Goal: Task Accomplishment & Management: Use online tool/utility

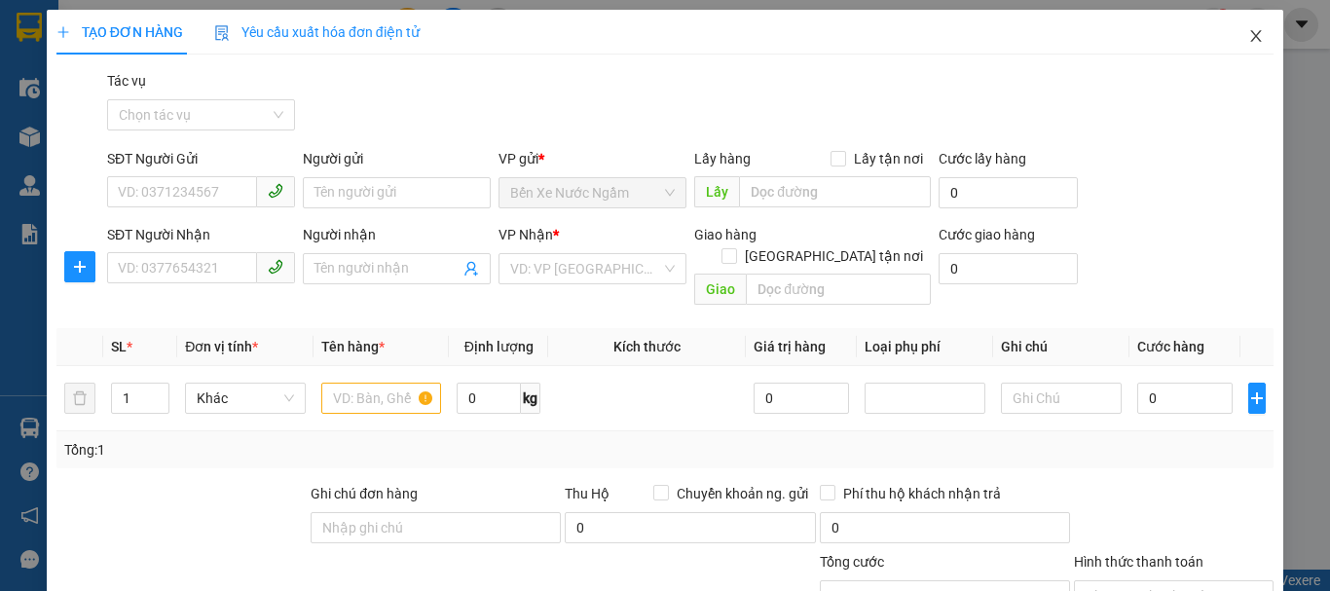
click at [1248, 37] on icon "close" at bounding box center [1256, 36] width 16 height 16
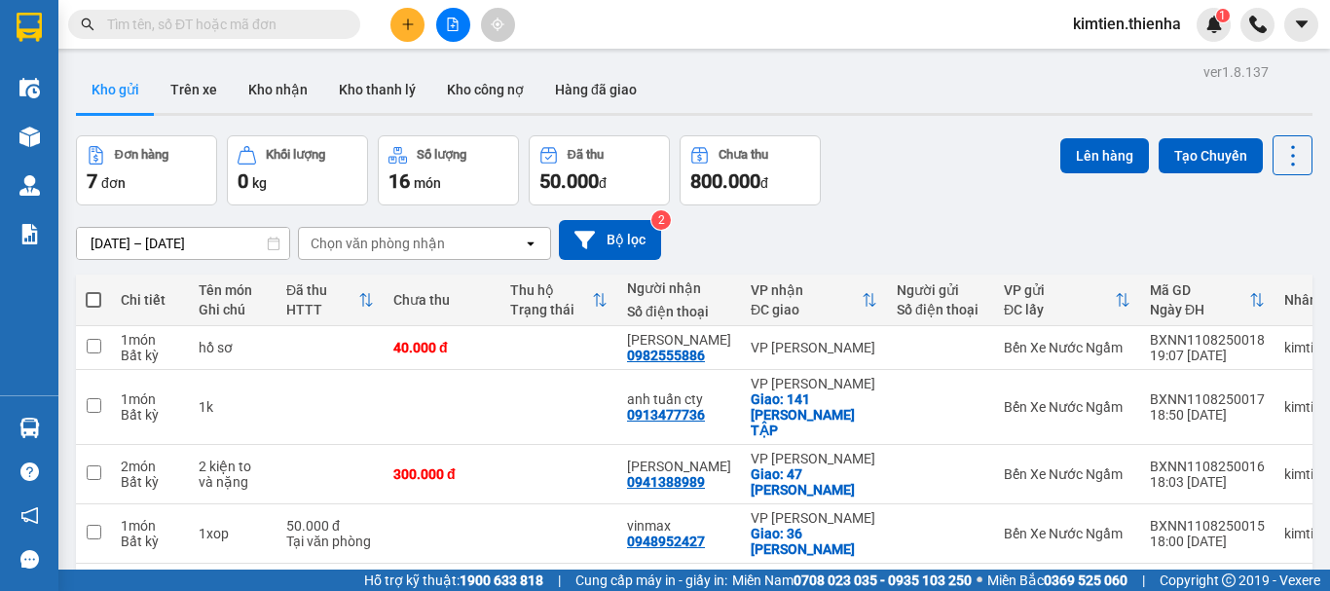
click at [92, 297] on span at bounding box center [94, 300] width 16 height 16
click at [93, 290] on input "checkbox" at bounding box center [93, 290] width 0 height 0
checkbox input "true"
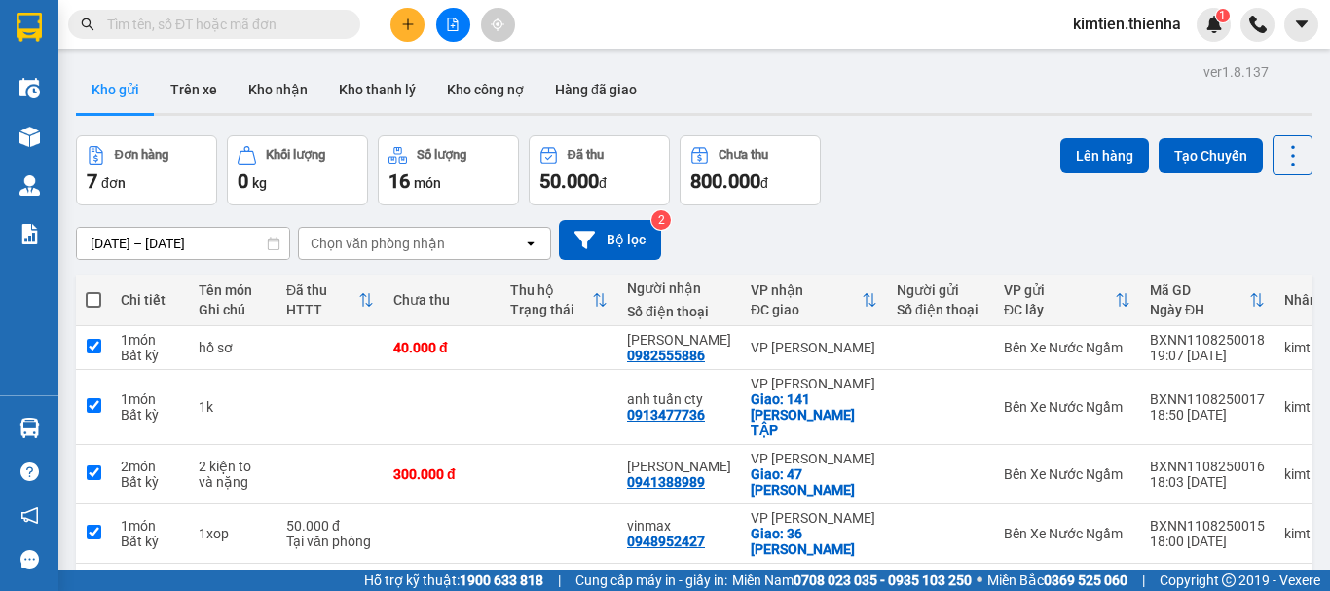
checkbox input "true"
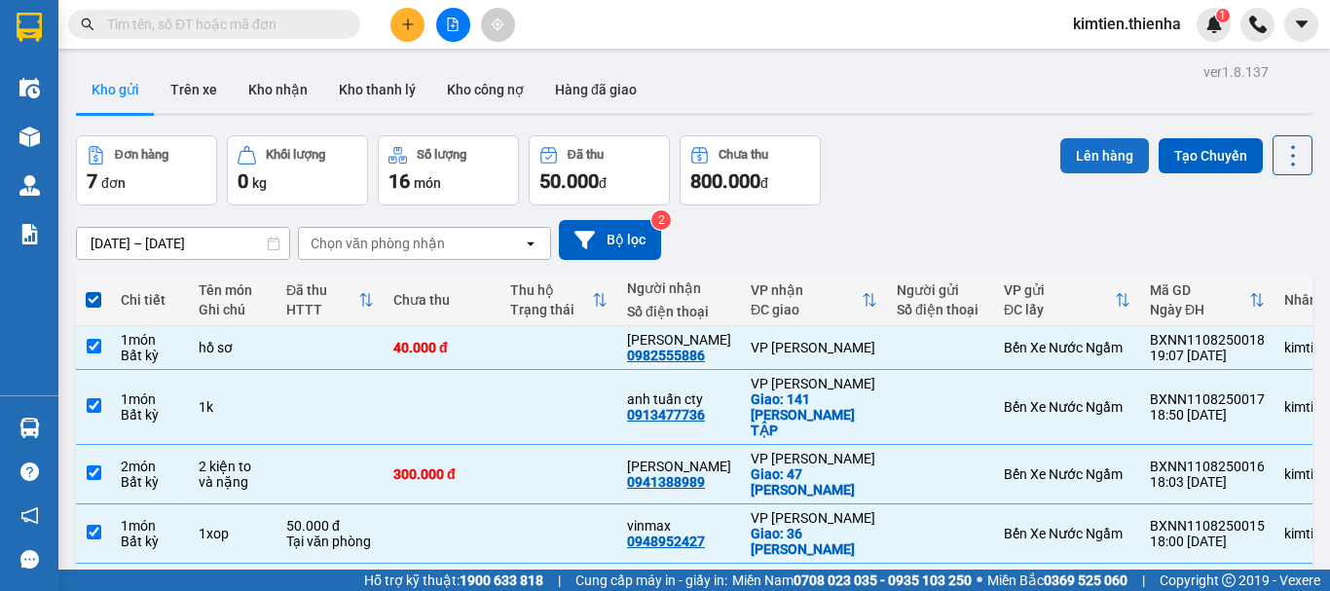
click at [1092, 161] on button "Lên hàng" at bounding box center [1104, 155] width 89 height 35
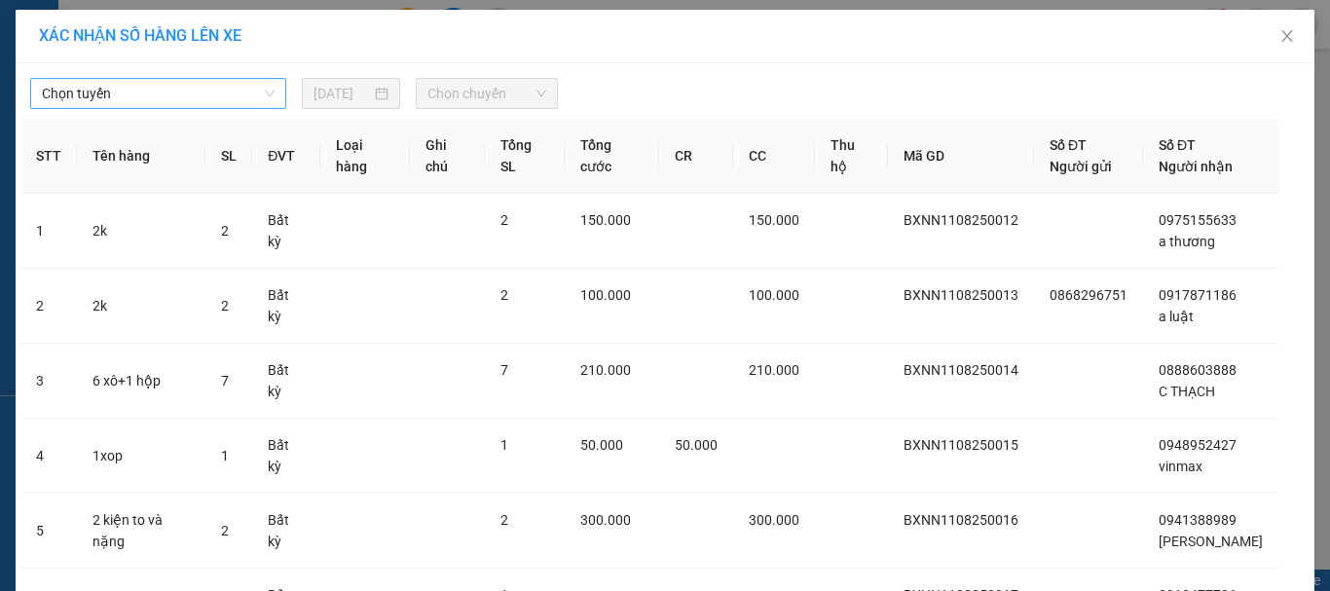
click at [189, 87] on span "Chọn tuyến" at bounding box center [158, 93] width 233 height 29
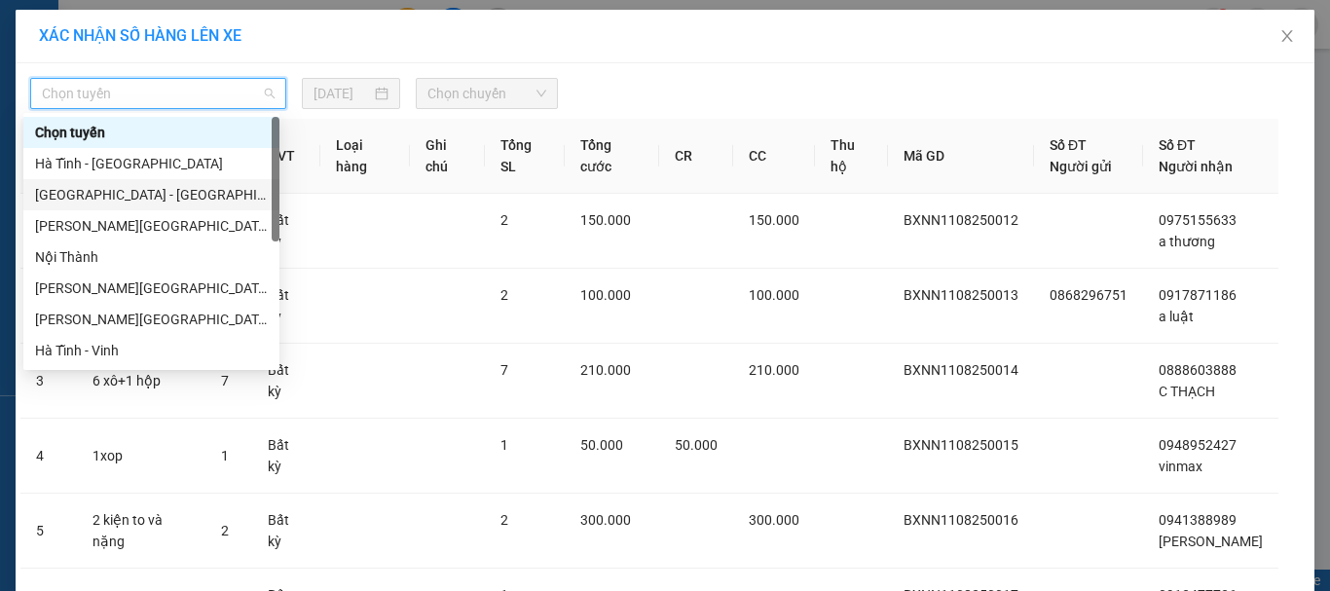
click at [119, 202] on div "[GEOGRAPHIC_DATA] - [GEOGRAPHIC_DATA]" at bounding box center [151, 194] width 233 height 21
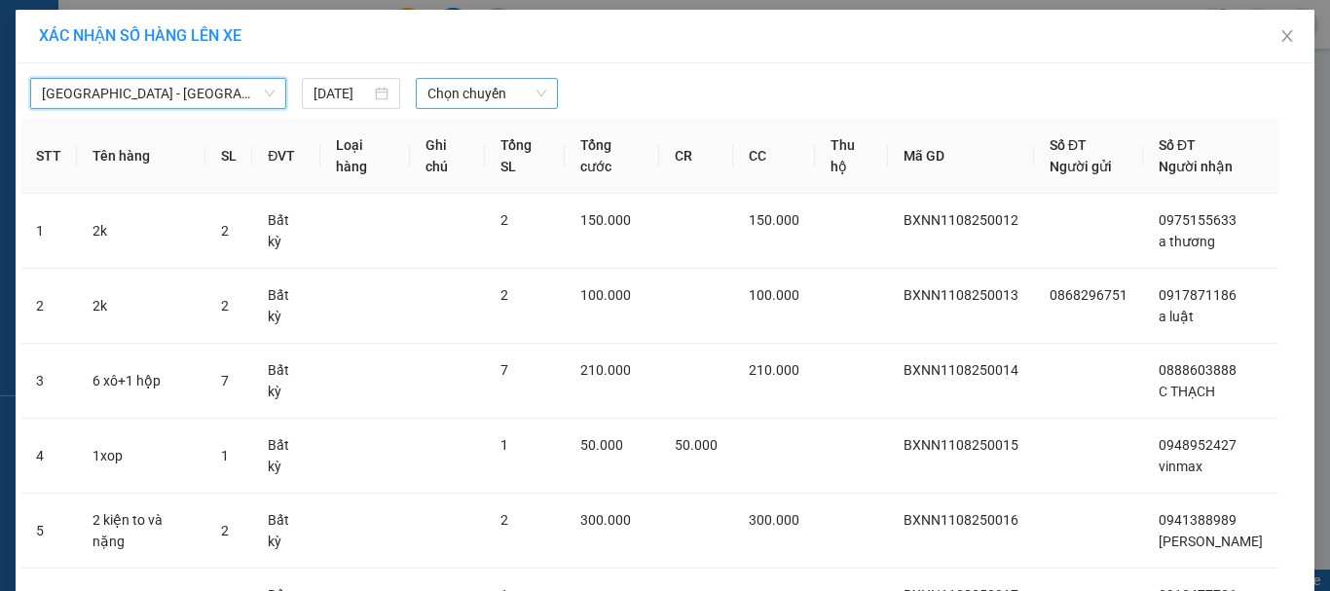
click at [475, 95] on span "Chọn chuyến" at bounding box center [487, 93] width 120 height 29
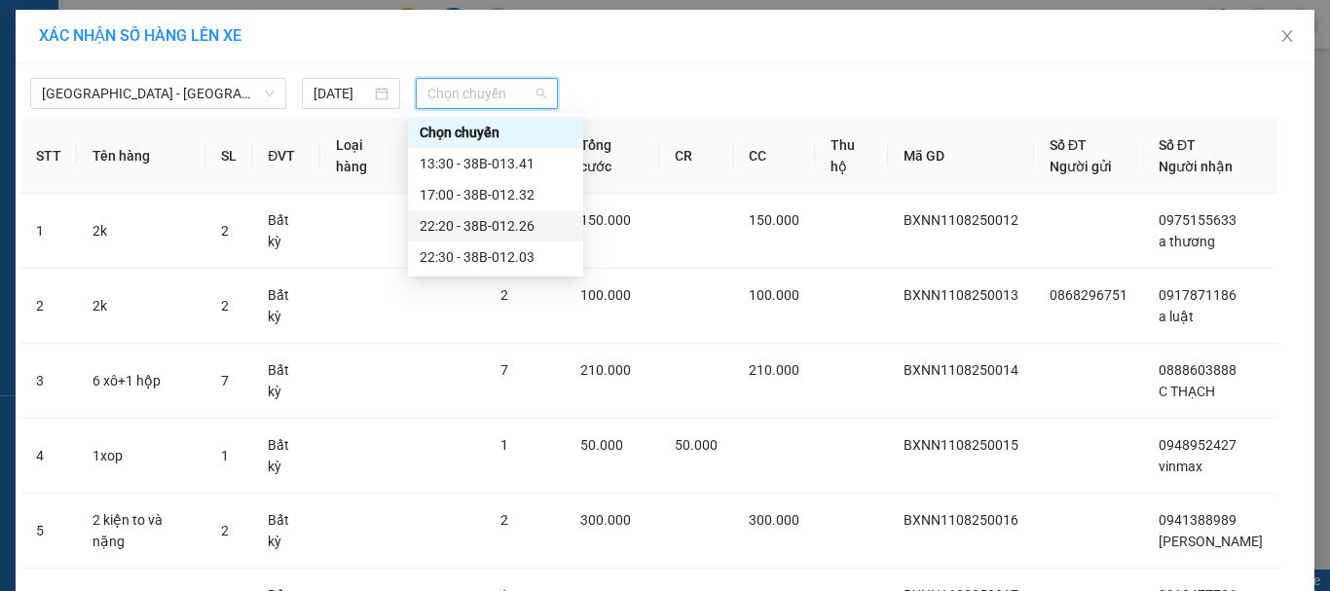
click at [461, 235] on div "22:20 - 38B-012.26" at bounding box center [496, 225] width 152 height 21
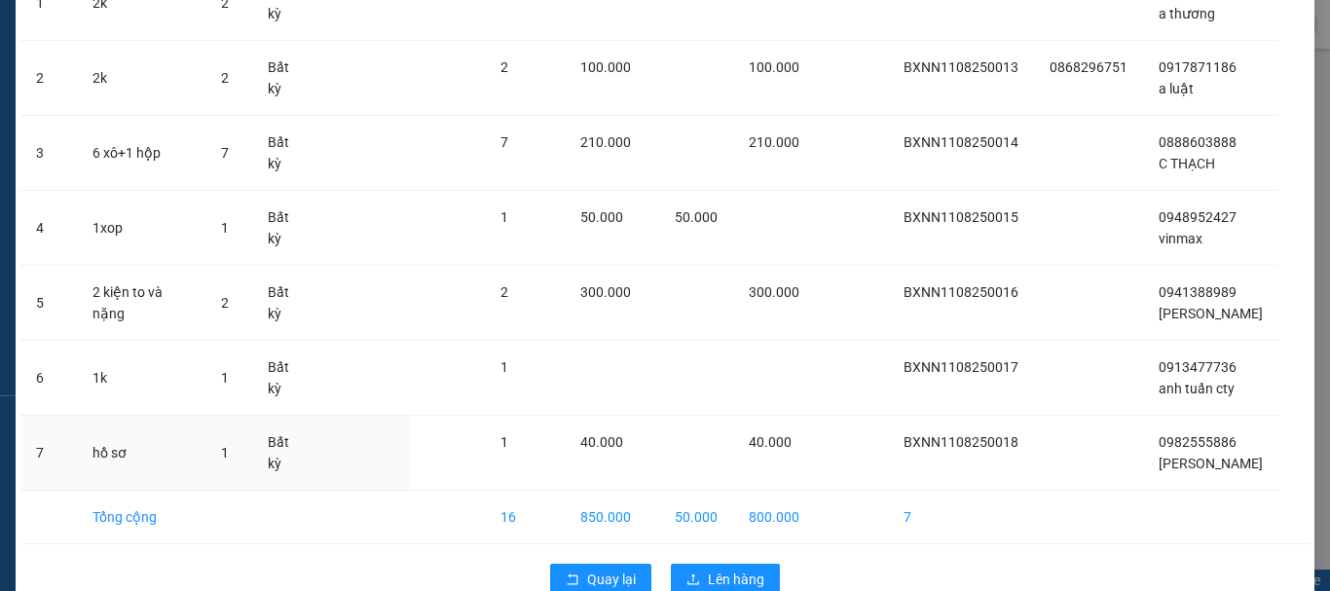
scroll to position [313, 0]
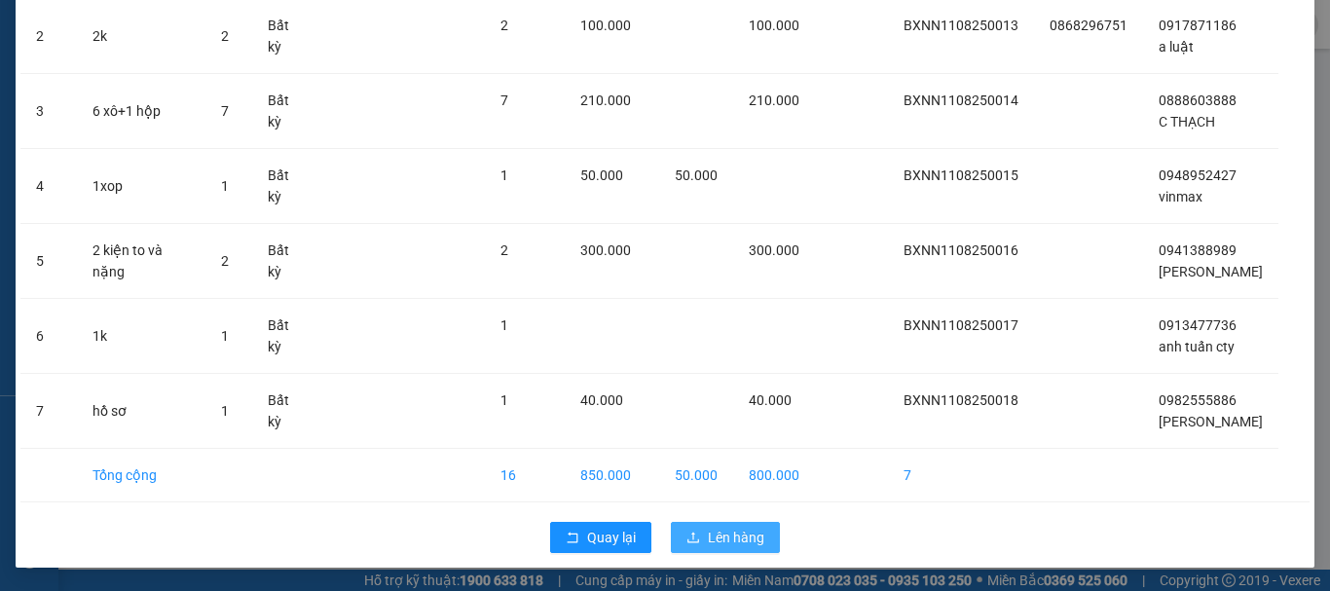
click at [718, 546] on span "Lên hàng" at bounding box center [736, 537] width 56 height 21
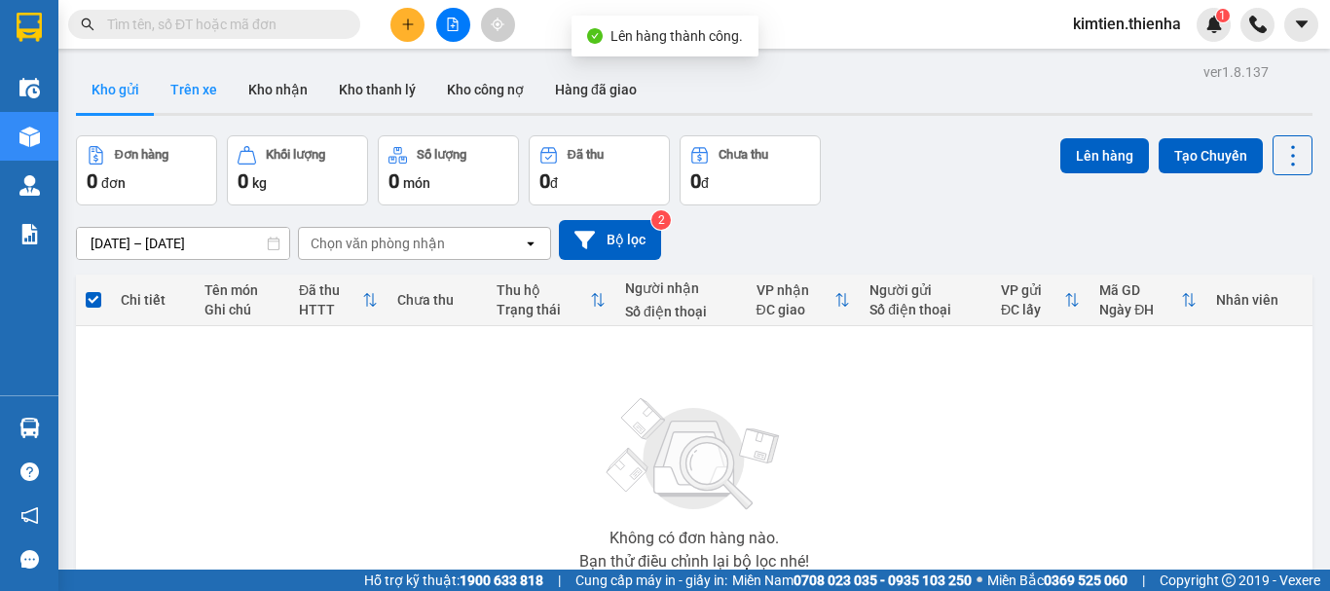
drag, startPoint x: 190, startPoint y: 90, endPoint x: 215, endPoint y: 99, distance: 27.1
click at [190, 92] on button "Trên xe" at bounding box center [194, 89] width 78 height 47
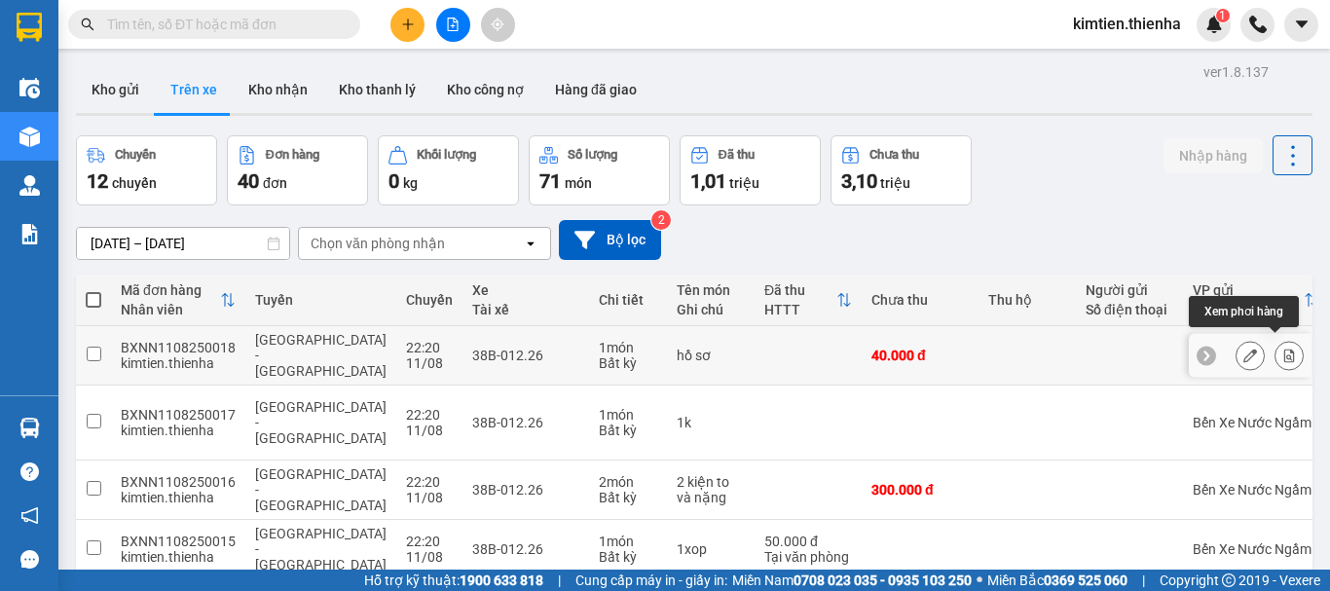
click at [1284, 352] on icon at bounding box center [1289, 356] width 11 height 14
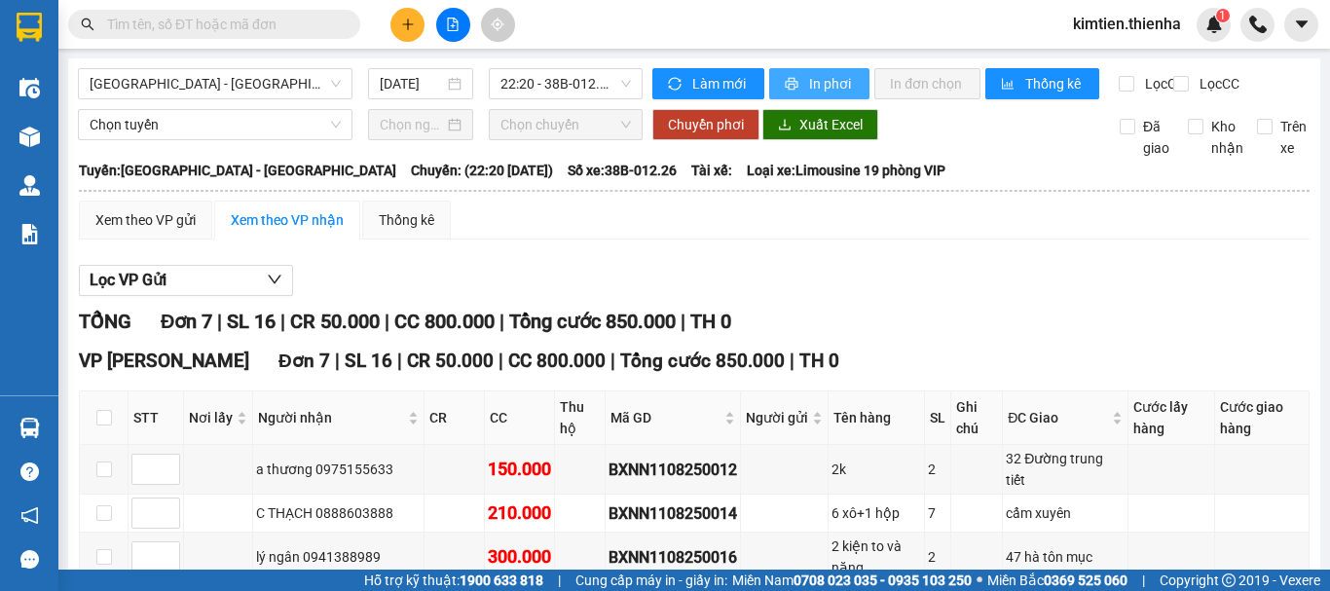
click at [817, 77] on span "In phơi" at bounding box center [831, 83] width 45 height 21
